Goal: Task Accomplishment & Management: Use online tool/utility

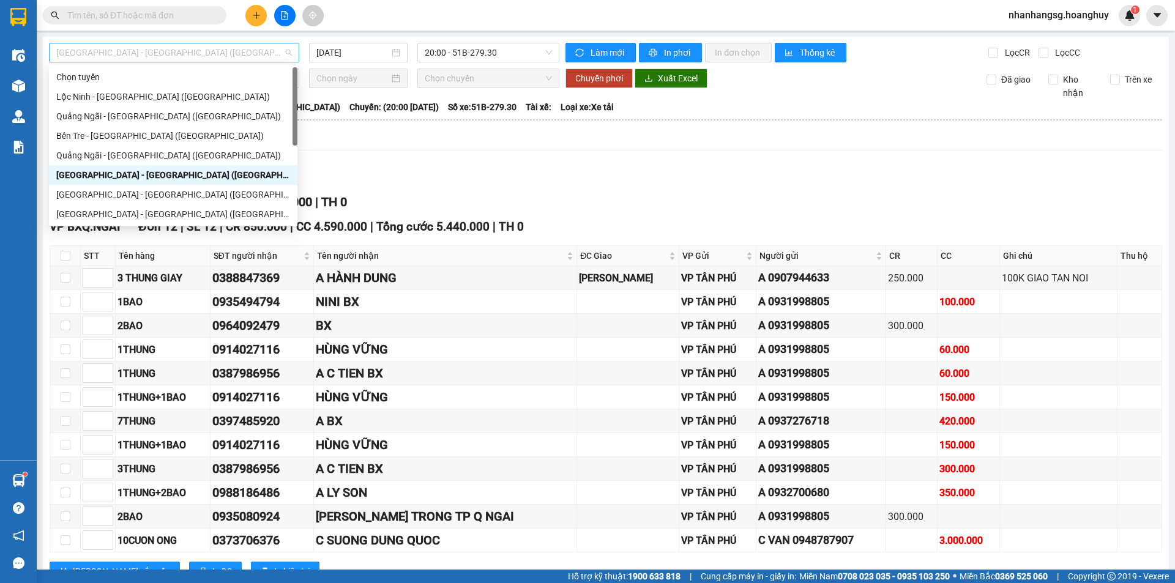
click at [192, 53] on span "[GEOGRAPHIC_DATA] - [GEOGRAPHIC_DATA] ([GEOGRAPHIC_DATA])" at bounding box center [174, 52] width 236 height 18
click at [158, 116] on div "Quảng Ngãi - [GEOGRAPHIC_DATA] ([GEOGRAPHIC_DATA])" at bounding box center [173, 116] width 234 height 13
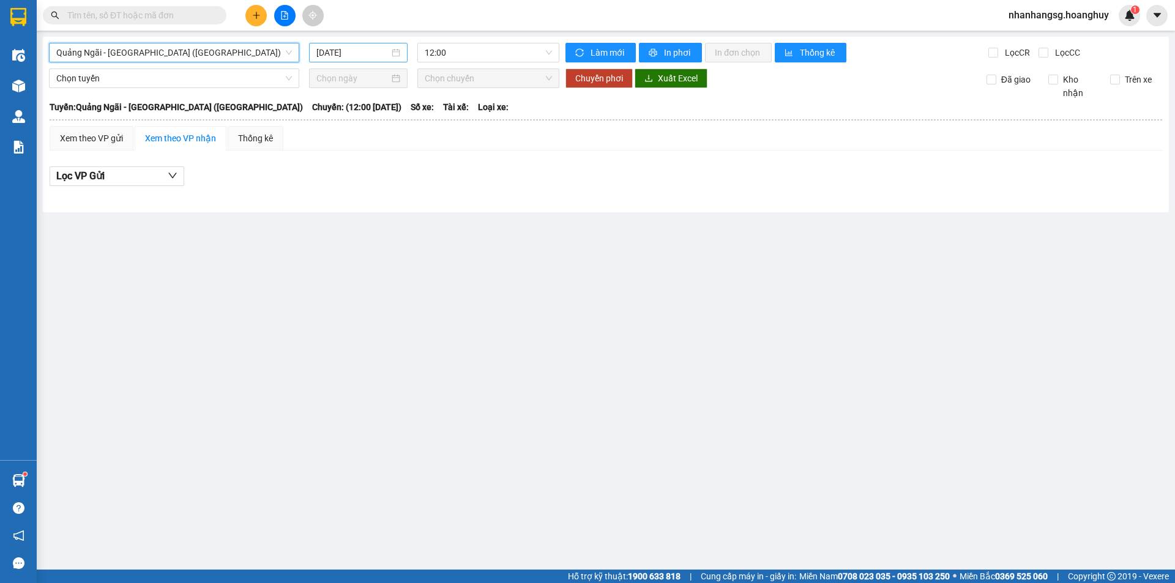
click at [367, 50] on input "[DATE]" at bounding box center [352, 52] width 73 height 13
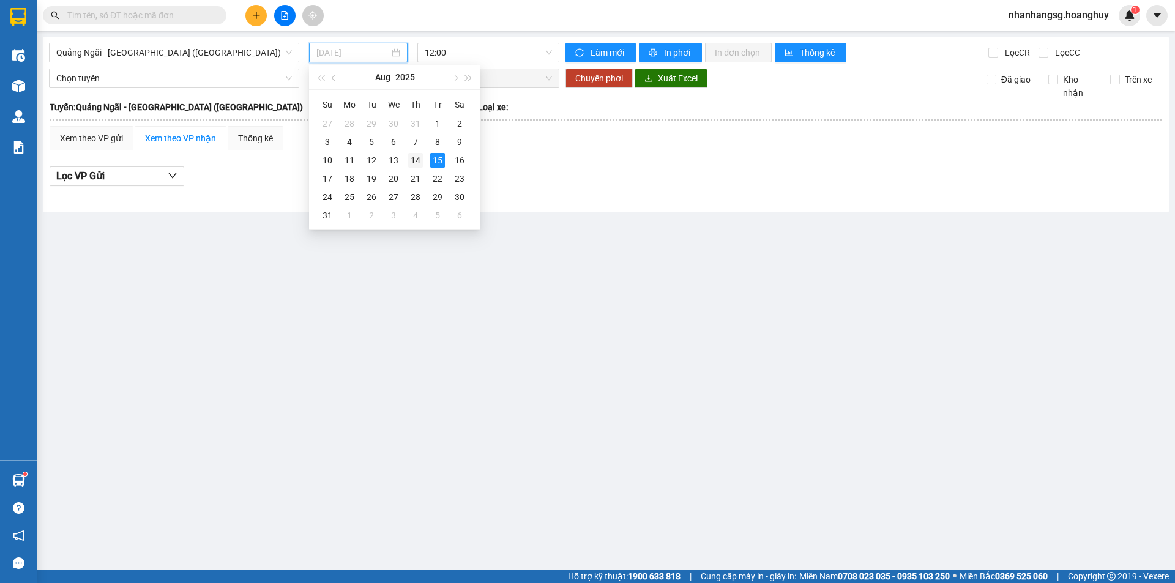
click at [405, 160] on td "14" at bounding box center [415, 160] width 22 height 18
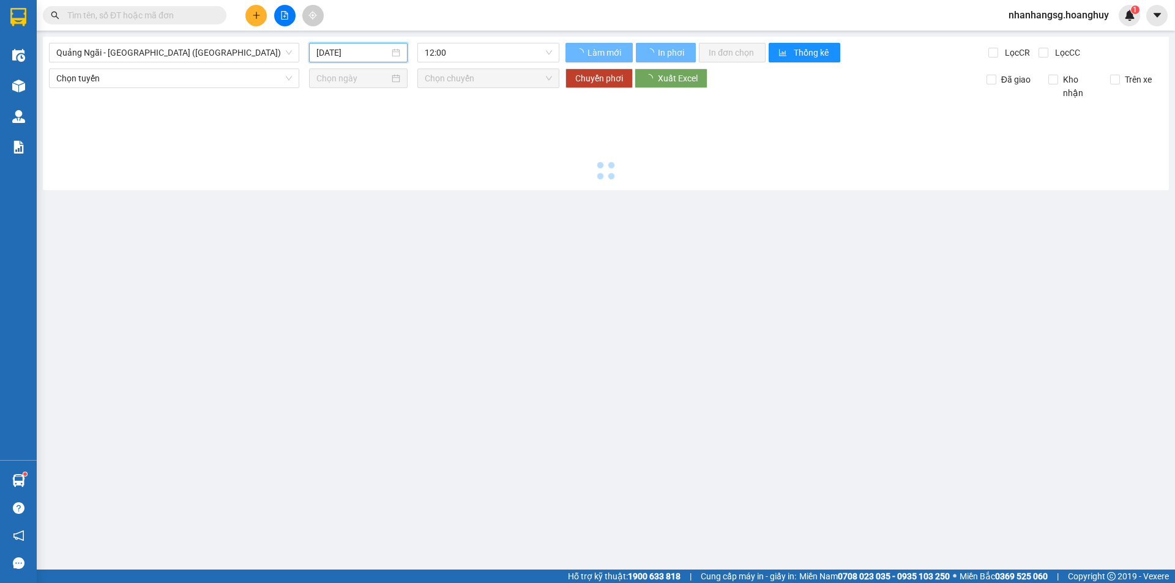
type input "[DATE]"
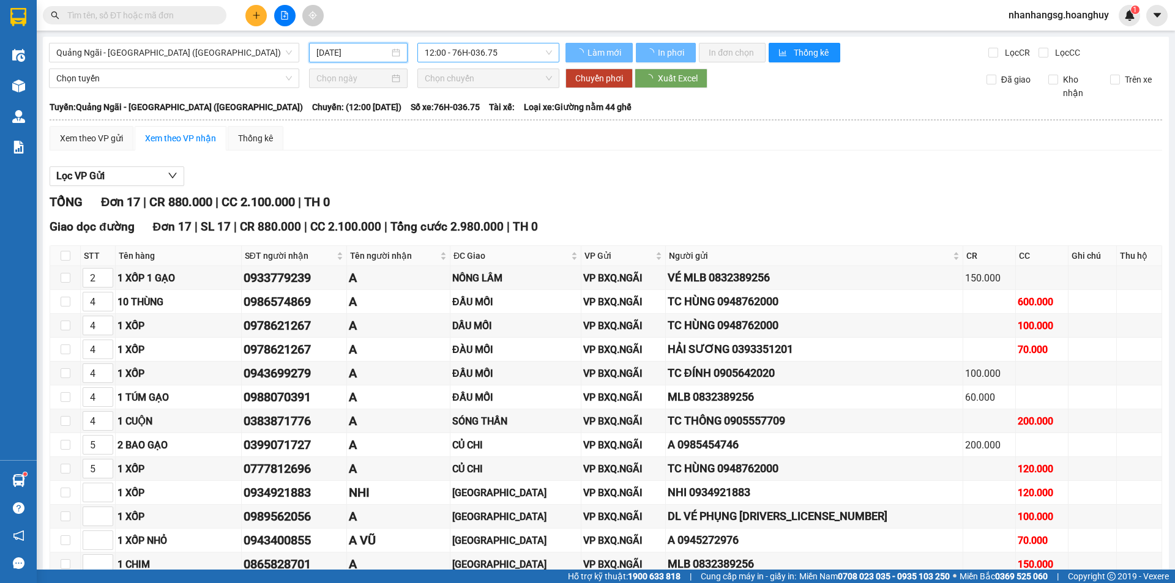
click at [500, 50] on span "12:00 - 76H-036.75" at bounding box center [488, 52] width 127 height 18
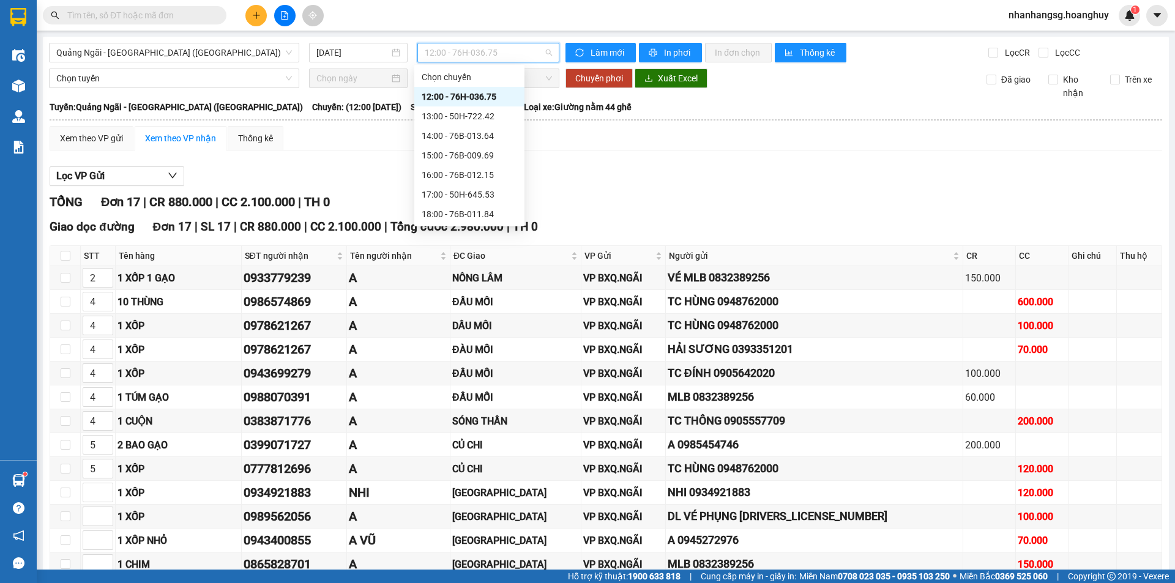
scroll to position [20, 0]
click at [490, 121] on div "14:00 - 76B-013.64" at bounding box center [469, 116] width 95 height 13
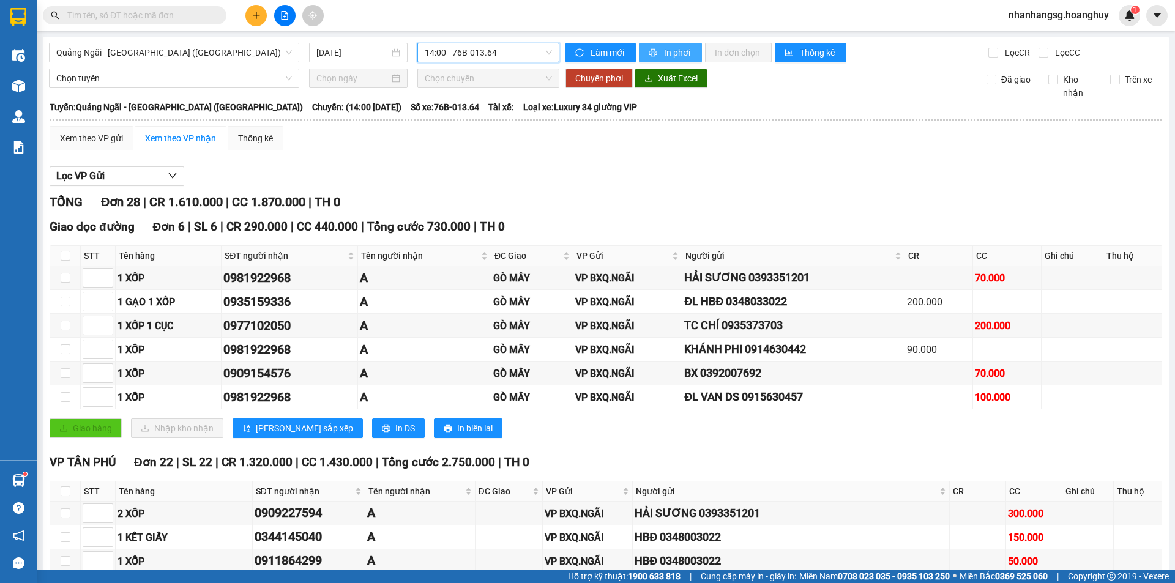
click at [655, 53] on button "In phơi" at bounding box center [670, 53] width 63 height 20
